Goal: Transaction & Acquisition: Purchase product/service

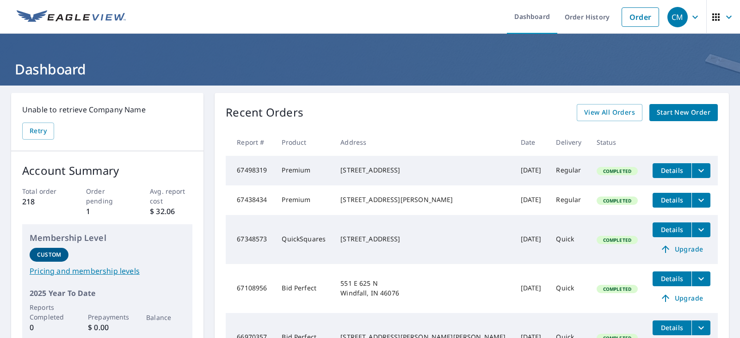
click at [666, 115] on span "Start New Order" at bounding box center [684, 113] width 54 height 12
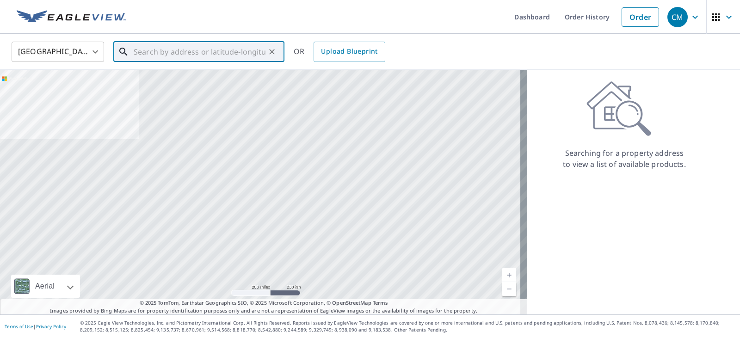
click at [163, 56] on input "text" at bounding box center [200, 52] width 132 height 26
type input "2"
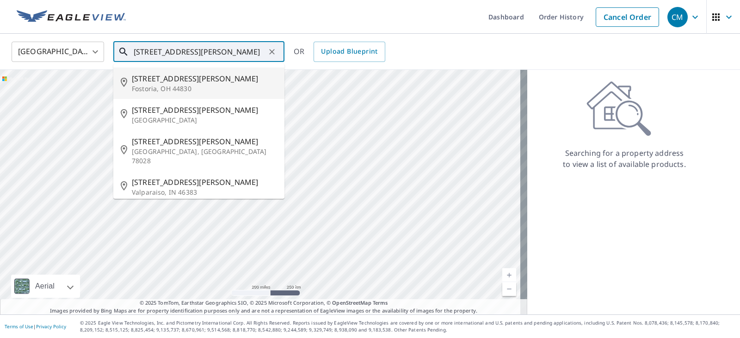
click at [138, 82] on span "[STREET_ADDRESS][PERSON_NAME]" at bounding box center [204, 78] width 145 height 11
type input "[STREET_ADDRESS][PERSON_NAME]"
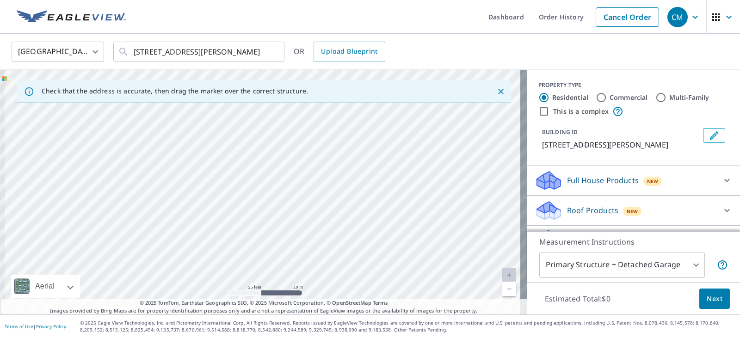
drag, startPoint x: 205, startPoint y: 156, endPoint x: 366, endPoint y: 215, distance: 171.3
click at [368, 216] on div "[STREET_ADDRESS][PERSON_NAME]" at bounding box center [264, 192] width 528 height 245
drag, startPoint x: 251, startPoint y: 246, endPoint x: 256, endPoint y: 169, distance: 77.0
click at [256, 169] on div "[STREET_ADDRESS][PERSON_NAME]" at bounding box center [264, 192] width 528 height 245
drag, startPoint x: 281, startPoint y: 235, endPoint x: 280, endPoint y: 175, distance: 59.3
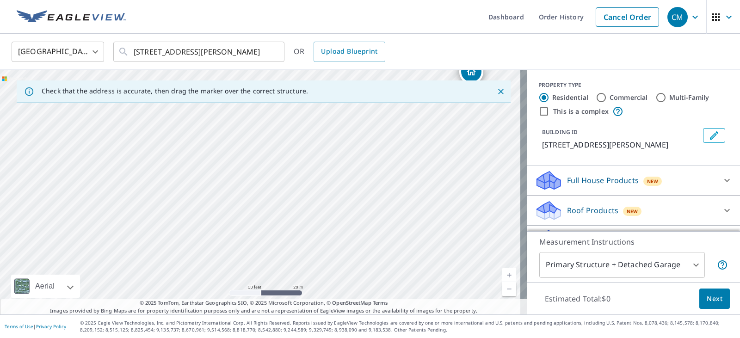
click at [280, 175] on div "[STREET_ADDRESS][PERSON_NAME]" at bounding box center [264, 192] width 528 height 245
drag, startPoint x: 264, startPoint y: 251, endPoint x: 272, endPoint y: 177, distance: 74.9
click at [272, 177] on div "[STREET_ADDRESS][PERSON_NAME]" at bounding box center [264, 192] width 528 height 245
drag, startPoint x: 265, startPoint y: 259, endPoint x: 267, endPoint y: 145, distance: 114.3
click at [267, 145] on div "[STREET_ADDRESS][PERSON_NAME]" at bounding box center [264, 192] width 528 height 245
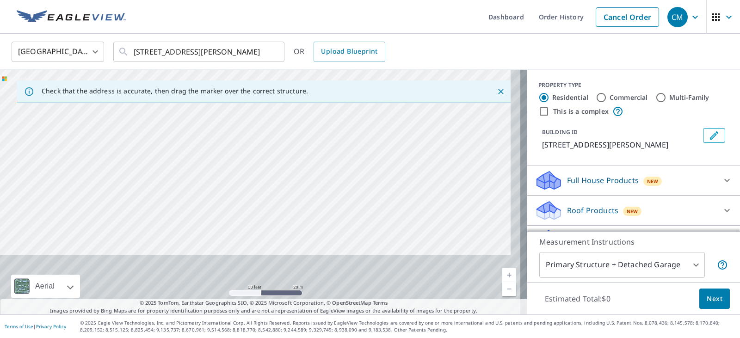
drag, startPoint x: 278, startPoint y: 240, endPoint x: 268, endPoint y: 127, distance: 113.8
click at [268, 127] on div "[STREET_ADDRESS][PERSON_NAME]" at bounding box center [264, 192] width 528 height 245
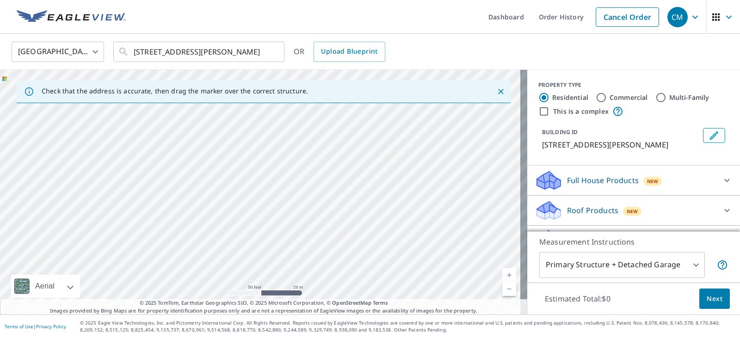
drag, startPoint x: 278, startPoint y: 140, endPoint x: 274, endPoint y: 207, distance: 67.2
click at [274, 206] on div "[STREET_ADDRESS][PERSON_NAME]" at bounding box center [264, 192] width 528 height 245
drag, startPoint x: 283, startPoint y: 160, endPoint x: 289, endPoint y: 178, distance: 19.0
click at [289, 178] on div "[STREET_ADDRESS][PERSON_NAME]" at bounding box center [264, 192] width 528 height 245
click at [267, 156] on div "[STREET_ADDRESS][PERSON_NAME]" at bounding box center [264, 192] width 528 height 245
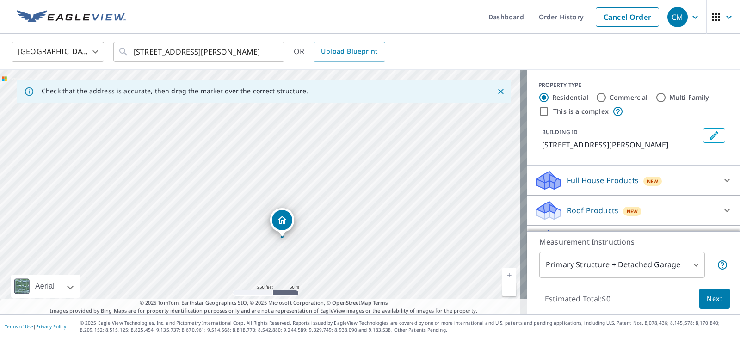
drag, startPoint x: 283, startPoint y: 205, endPoint x: 270, endPoint y: 246, distance: 43.8
click at [270, 246] on div "[STREET_ADDRESS][PERSON_NAME]" at bounding box center [264, 192] width 528 height 245
drag, startPoint x: 301, startPoint y: 150, endPoint x: 313, endPoint y: 219, distance: 70.5
click at [313, 219] on div "[STREET_ADDRESS][PERSON_NAME]" at bounding box center [264, 192] width 528 height 245
click at [275, 213] on div "[STREET_ADDRESS][PERSON_NAME]" at bounding box center [264, 192] width 528 height 245
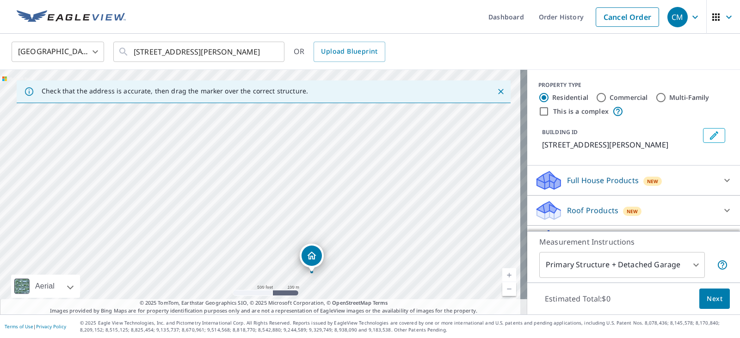
drag, startPoint x: 389, startPoint y: 168, endPoint x: 383, endPoint y: 251, distance: 83.1
click at [383, 251] on div "[STREET_ADDRESS][PERSON_NAME]" at bounding box center [264, 192] width 528 height 245
drag, startPoint x: 244, startPoint y: 241, endPoint x: 259, endPoint y: 152, distance: 90.0
click at [259, 152] on div "[STREET_ADDRESS][PERSON_NAME]" at bounding box center [264, 192] width 528 height 245
drag, startPoint x: 282, startPoint y: 283, endPoint x: 291, endPoint y: 203, distance: 80.1
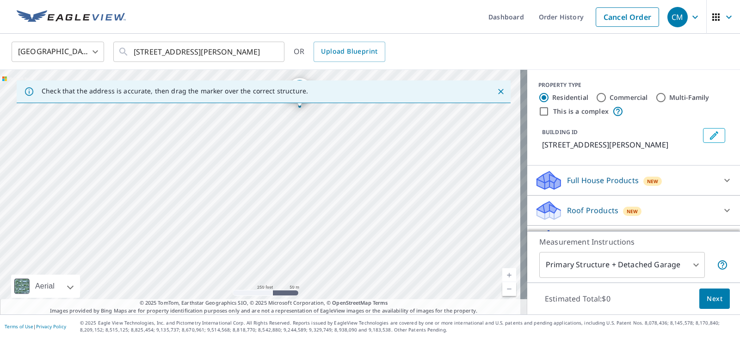
click at [291, 203] on div "[STREET_ADDRESS][PERSON_NAME]" at bounding box center [264, 192] width 528 height 245
drag, startPoint x: 312, startPoint y: 171, endPoint x: 313, endPoint y: 131, distance: 39.8
click at [313, 131] on div "[STREET_ADDRESS][PERSON_NAME]" at bounding box center [264, 192] width 528 height 245
click at [306, 179] on div "[STREET_ADDRESS][PERSON_NAME]" at bounding box center [264, 192] width 528 height 245
drag, startPoint x: 301, startPoint y: 150, endPoint x: 311, endPoint y: 267, distance: 117.9
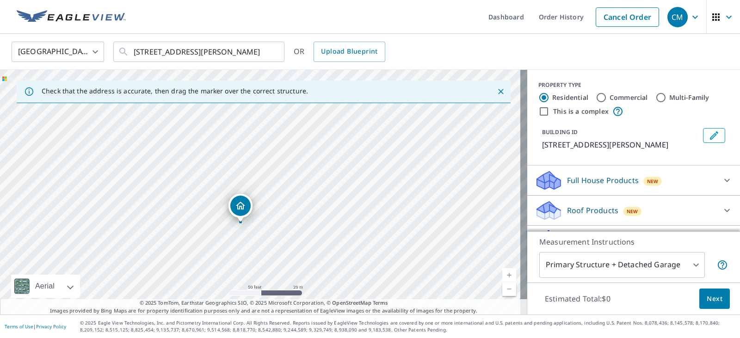
drag, startPoint x: 236, startPoint y: 196, endPoint x: 333, endPoint y: 173, distance: 99.0
click at [332, 173] on div "[STREET_ADDRESS][PERSON_NAME]" at bounding box center [264, 192] width 528 height 245
drag, startPoint x: 267, startPoint y: 202, endPoint x: 259, endPoint y: 180, distance: 23.4
drag, startPoint x: 245, startPoint y: 199, endPoint x: 330, endPoint y: 194, distance: 85.3
click at [330, 194] on div "[STREET_ADDRESS][PERSON_NAME]" at bounding box center [264, 192] width 528 height 245
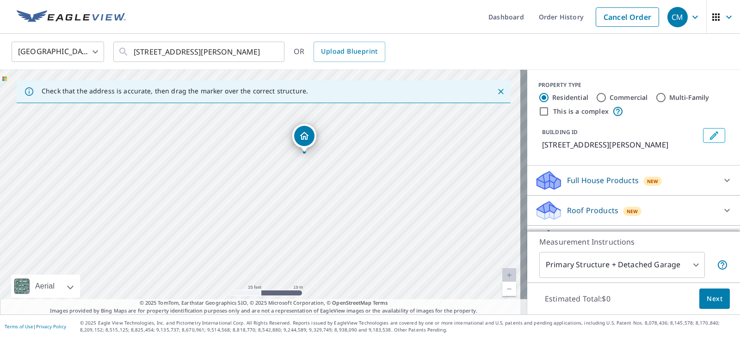
drag, startPoint x: 295, startPoint y: 213, endPoint x: 306, endPoint y: 177, distance: 38.1
click at [306, 177] on div "[STREET_ADDRESS][PERSON_NAME]" at bounding box center [264, 192] width 528 height 245
drag, startPoint x: 398, startPoint y: 202, endPoint x: 414, endPoint y: 315, distance: 113.6
click at [414, 315] on div "Dashboard Order History Cancel Order CM [GEOGRAPHIC_DATA] [GEOGRAPHIC_DATA] ​ […" at bounding box center [370, 169] width 740 height 338
click at [420, 272] on div "[STREET_ADDRESS][PERSON_NAME]" at bounding box center [264, 192] width 528 height 245
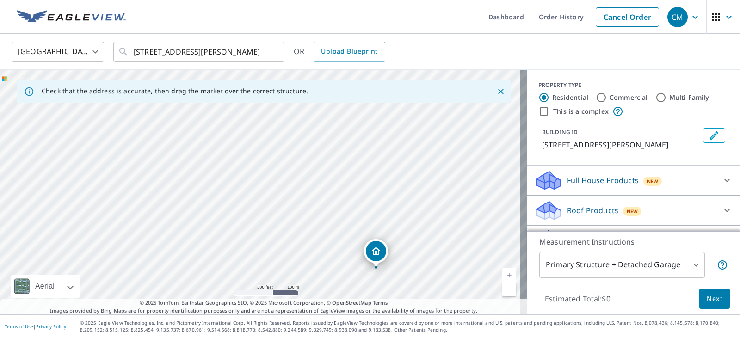
drag, startPoint x: 430, startPoint y: 170, endPoint x: 429, endPoint y: 181, distance: 10.7
click at [429, 181] on div "[STREET_ADDRESS][PERSON_NAME]" at bounding box center [264, 192] width 528 height 245
drag, startPoint x: 392, startPoint y: 273, endPoint x: 403, endPoint y: 174, distance: 99.7
click at [403, 174] on div "[STREET_ADDRESS][PERSON_NAME]" at bounding box center [264, 192] width 528 height 245
drag, startPoint x: 316, startPoint y: 247, endPoint x: 404, endPoint y: 83, distance: 186.2
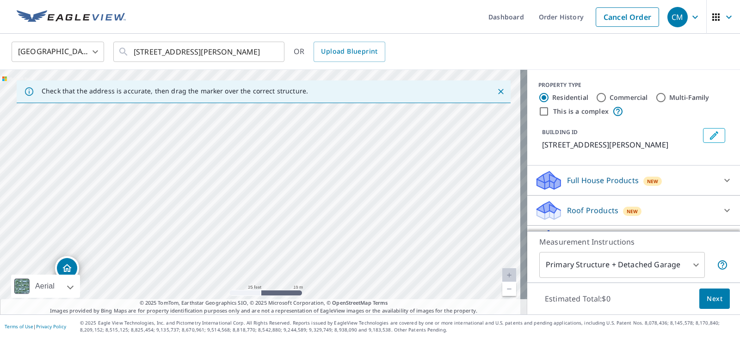
click at [404, 83] on div "Check that the address is accurate, then drag the marker over the correct struc…" at bounding box center [264, 192] width 528 height 245
click at [358, 183] on div "[STREET_ADDRESS][PERSON_NAME]" at bounding box center [264, 192] width 528 height 245
drag, startPoint x: 342, startPoint y: 228, endPoint x: 359, endPoint y: 106, distance: 122.9
click at [360, 106] on div "[STREET_ADDRESS][PERSON_NAME]" at bounding box center [264, 192] width 528 height 245
drag, startPoint x: 333, startPoint y: 188, endPoint x: 458, endPoint y: 180, distance: 125.7
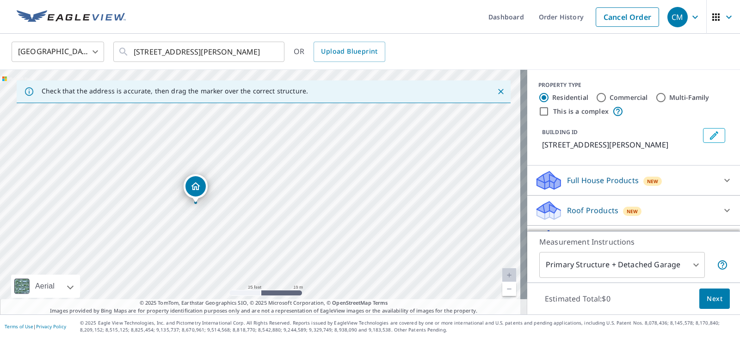
click at [458, 180] on div "[STREET_ADDRESS][PERSON_NAME]" at bounding box center [264, 192] width 528 height 245
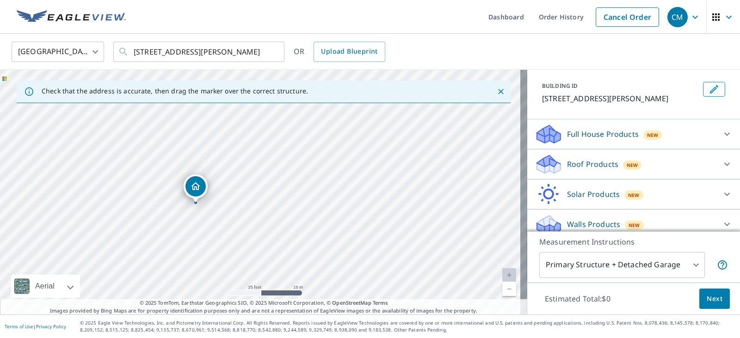
click at [722, 138] on icon at bounding box center [727, 134] width 11 height 11
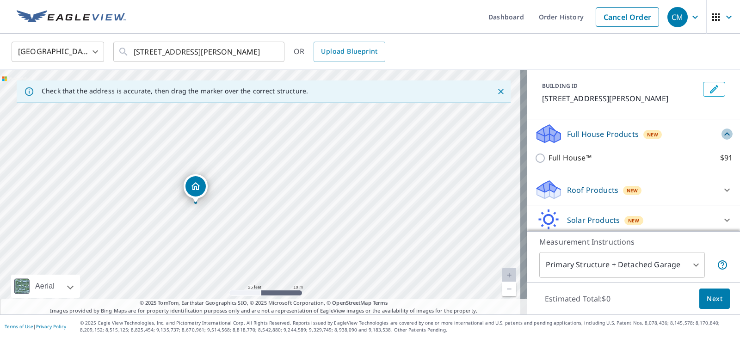
click at [722, 138] on icon at bounding box center [727, 134] width 11 height 11
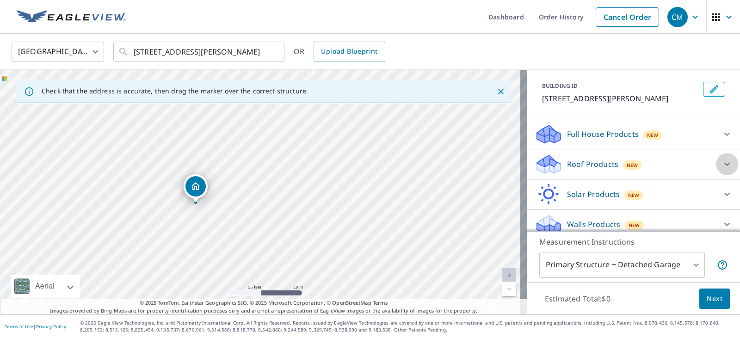
click at [722, 167] on icon at bounding box center [727, 164] width 11 height 11
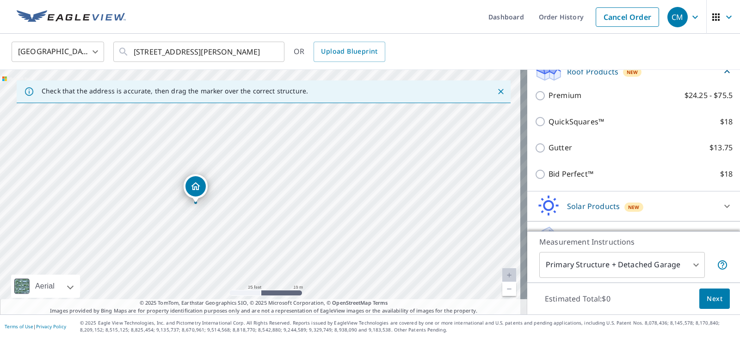
scroll to position [93, 0]
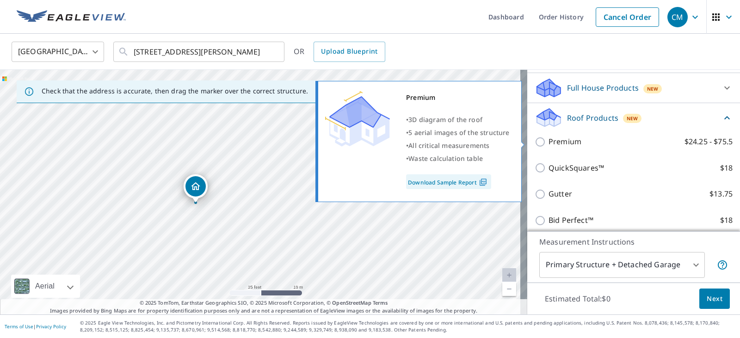
click at [535, 143] on input "Premium $24.25 - $75.5" at bounding box center [542, 142] width 14 height 11
checkbox input "true"
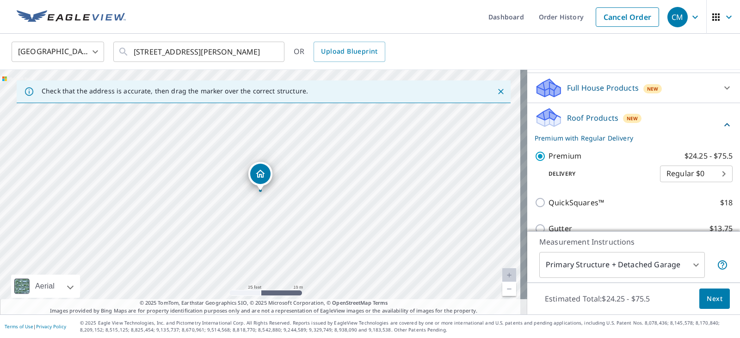
click at [659, 178] on body "CM CM Dashboard Order History Cancel Order CM [GEOGRAPHIC_DATA] [GEOGRAPHIC_DAT…" at bounding box center [370, 169] width 740 height 338
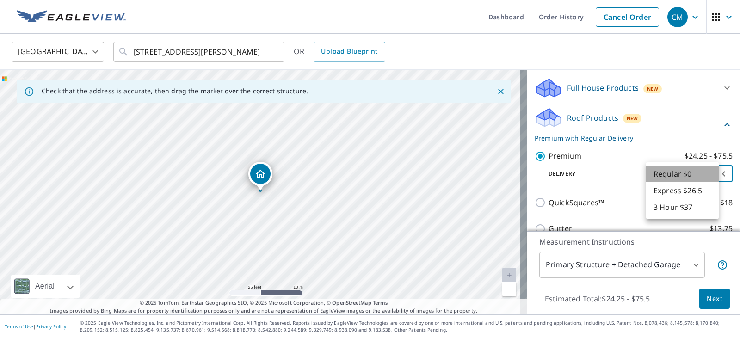
click at [660, 175] on li "Regular $0" at bounding box center [683, 174] width 73 height 17
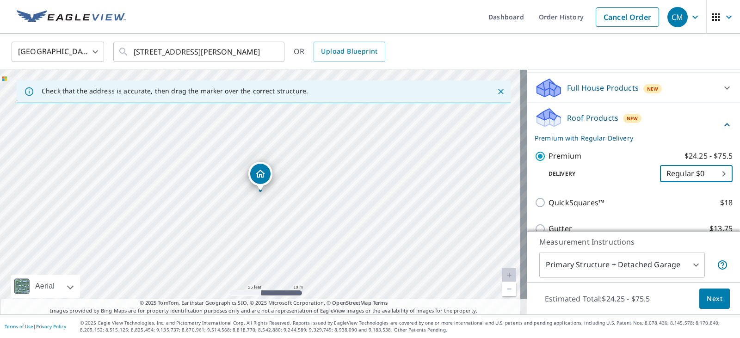
click at [670, 262] on body "CM CM Dashboard Order History Cancel Order CM [GEOGRAPHIC_DATA] [GEOGRAPHIC_DAT…" at bounding box center [370, 169] width 740 height 338
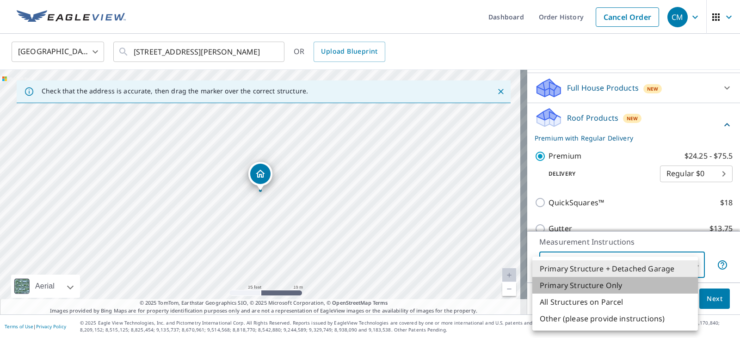
click at [638, 288] on li "Primary Structure Only" at bounding box center [616, 285] width 166 height 17
type input "2"
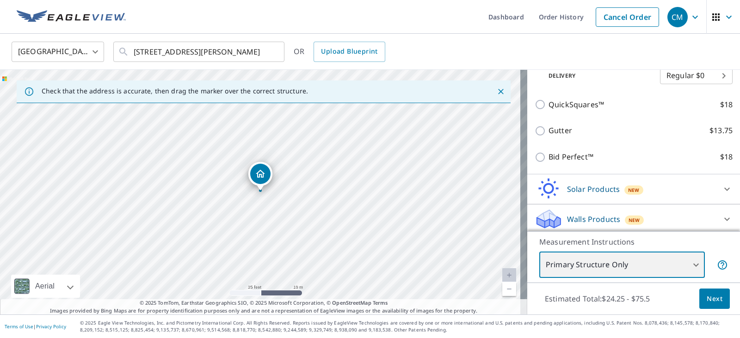
scroll to position [194, 0]
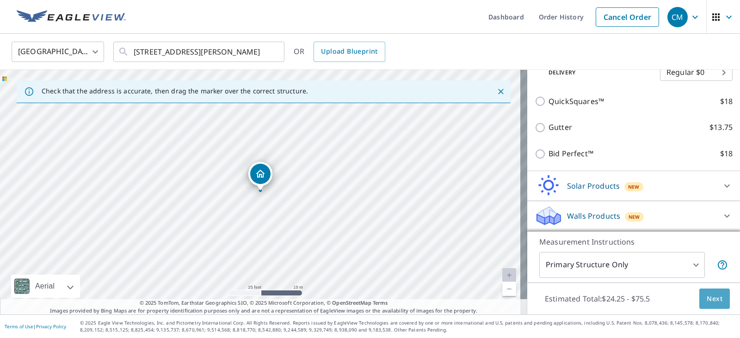
click at [700, 300] on button "Next" at bounding box center [715, 299] width 31 height 21
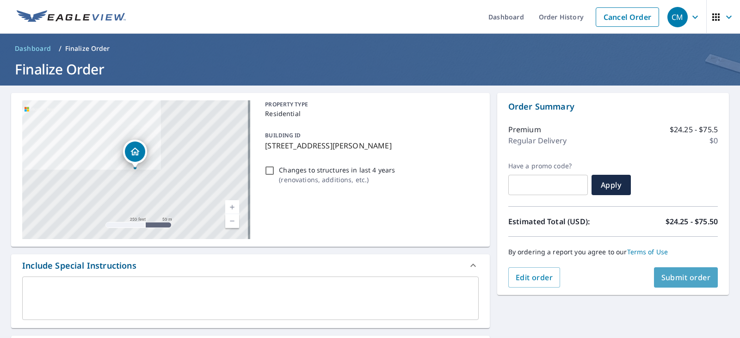
click at [685, 282] on span "Submit order" at bounding box center [687, 278] width 50 height 10
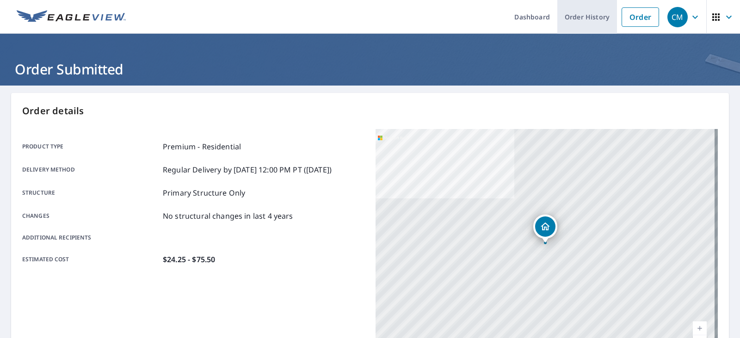
click at [587, 17] on link "Order History" at bounding box center [588, 17] width 60 height 34
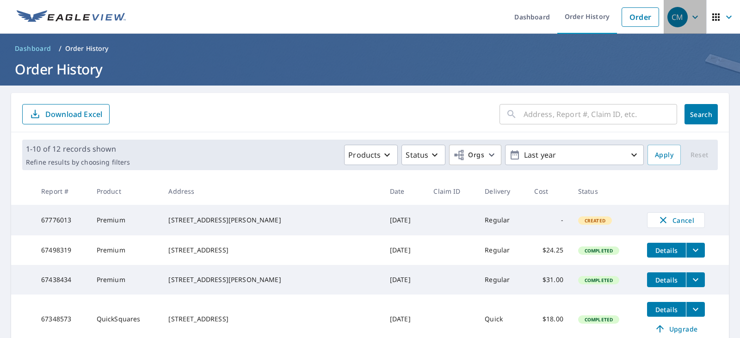
click at [690, 21] on icon "button" at bounding box center [695, 17] width 11 height 11
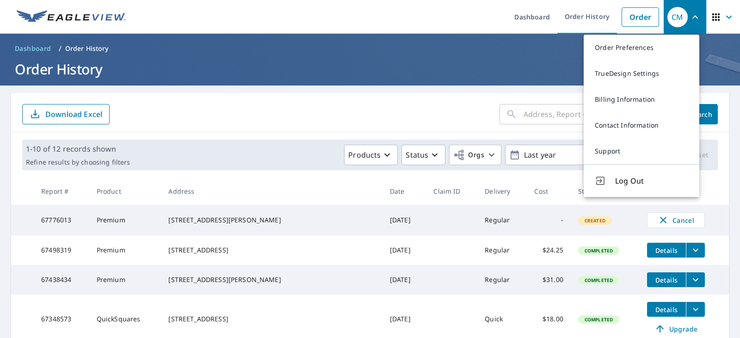
click at [624, 184] on span "Log Out" at bounding box center [652, 180] width 73 height 11
